Goal: Obtain resource: Obtain resource

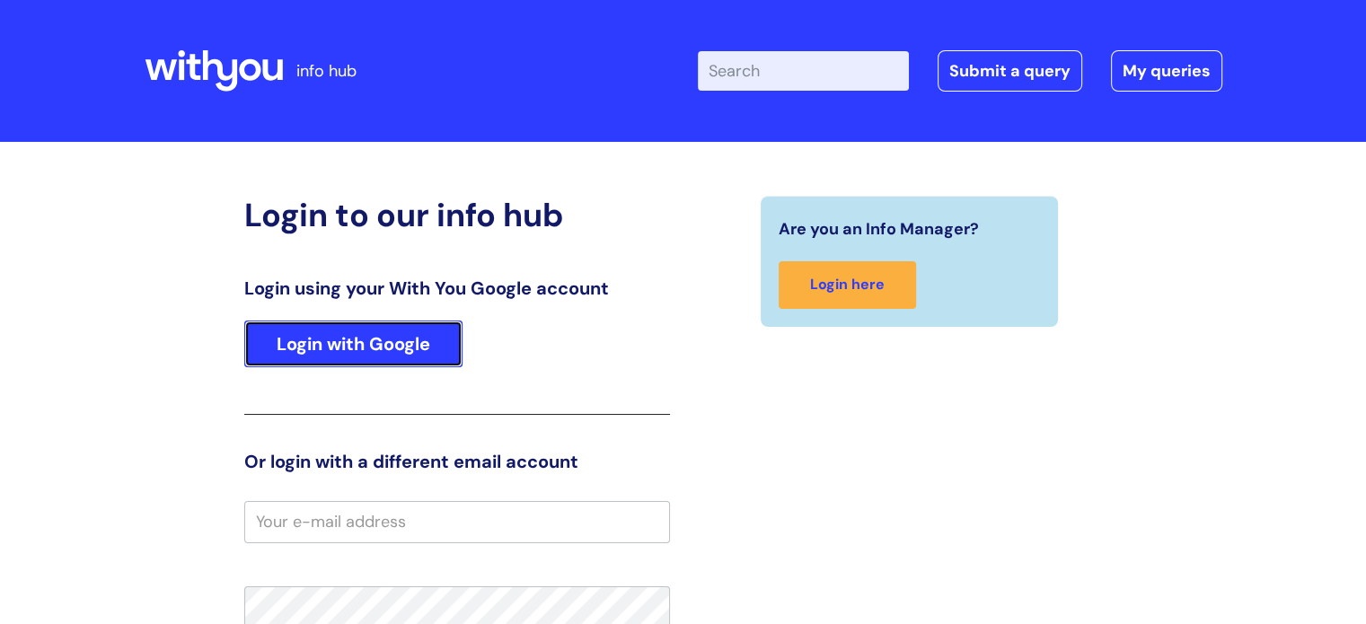
click at [387, 347] on link "Login with Google" at bounding box center [353, 344] width 218 height 47
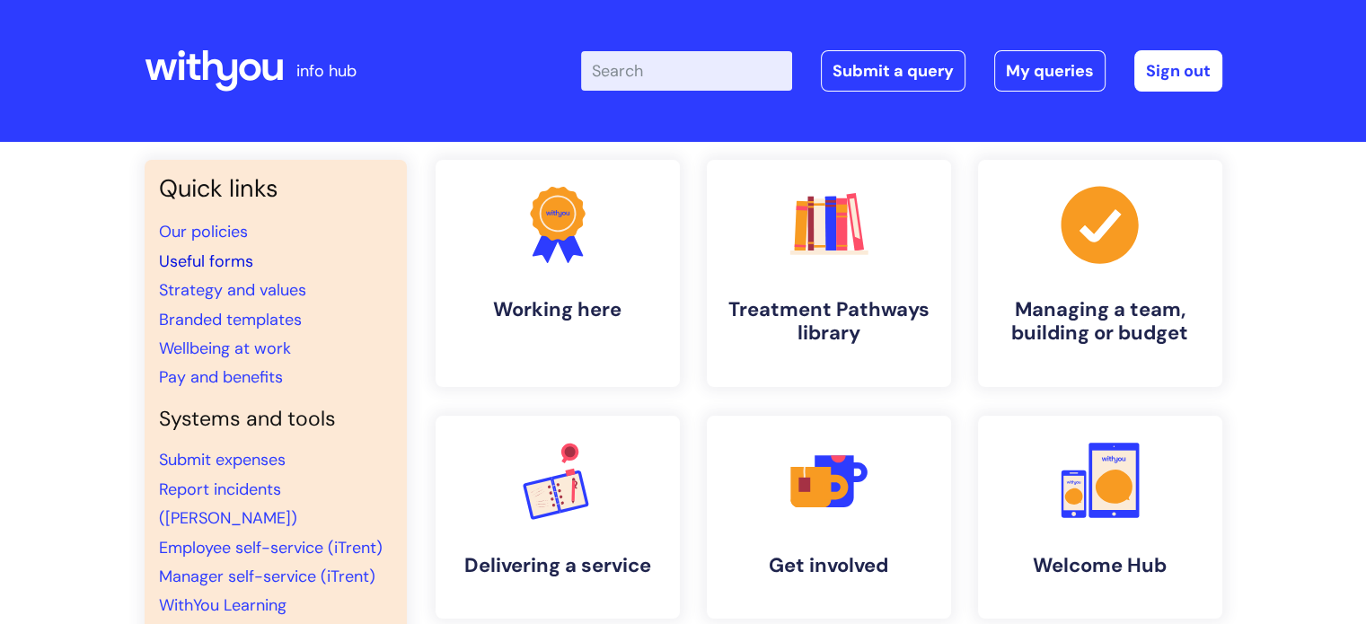
click at [224, 259] on link "Useful forms" at bounding box center [206, 261] width 94 height 22
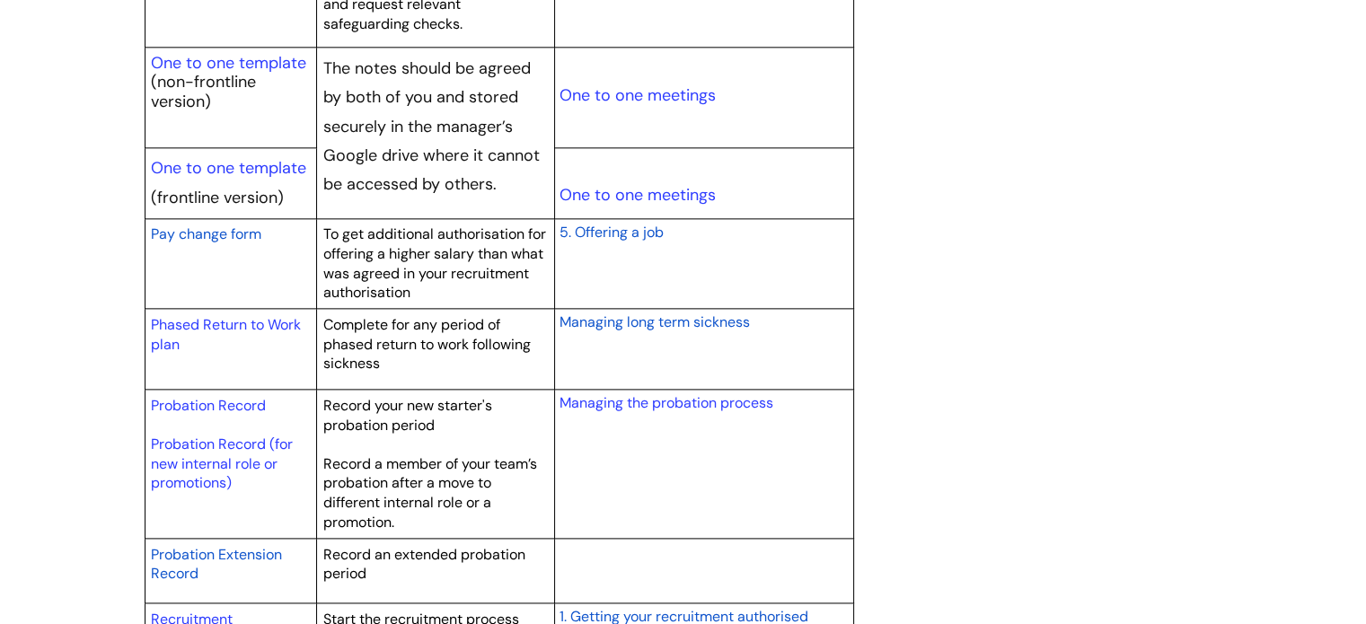
scroll to position [2334, 0]
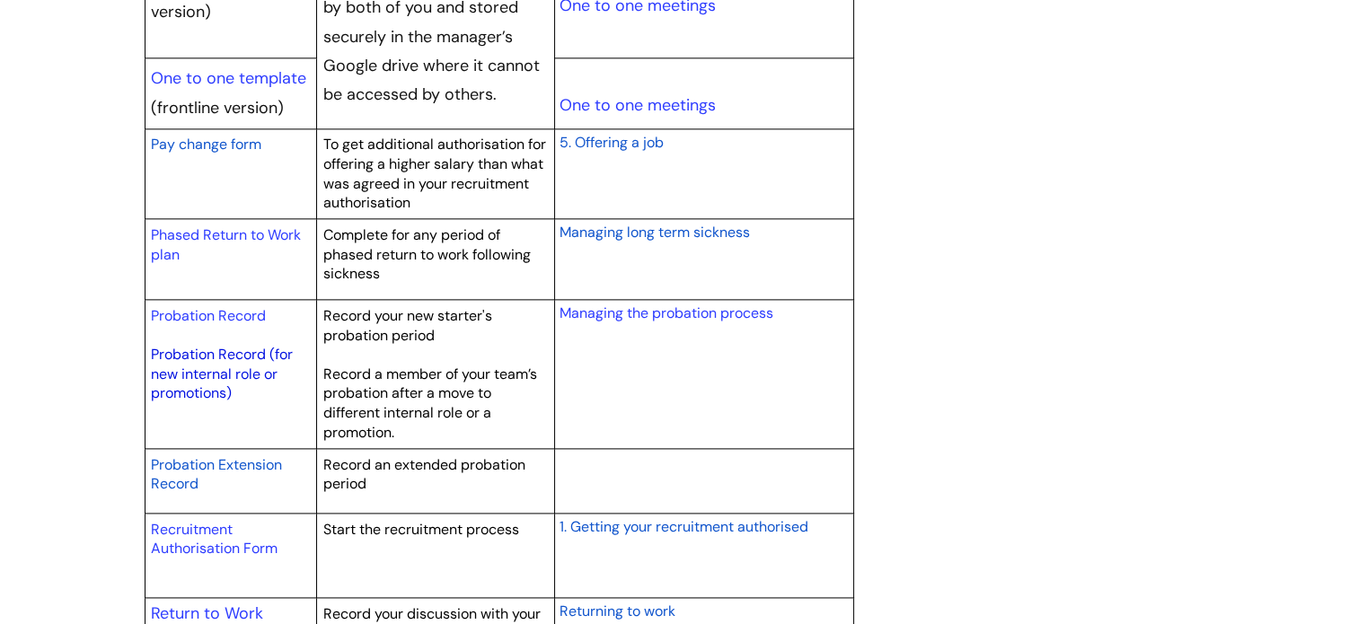
click at [198, 368] on link "Probation Record (for new internal role or promotions)" at bounding box center [222, 373] width 142 height 57
